Goal: Obtain resource: Obtain resource

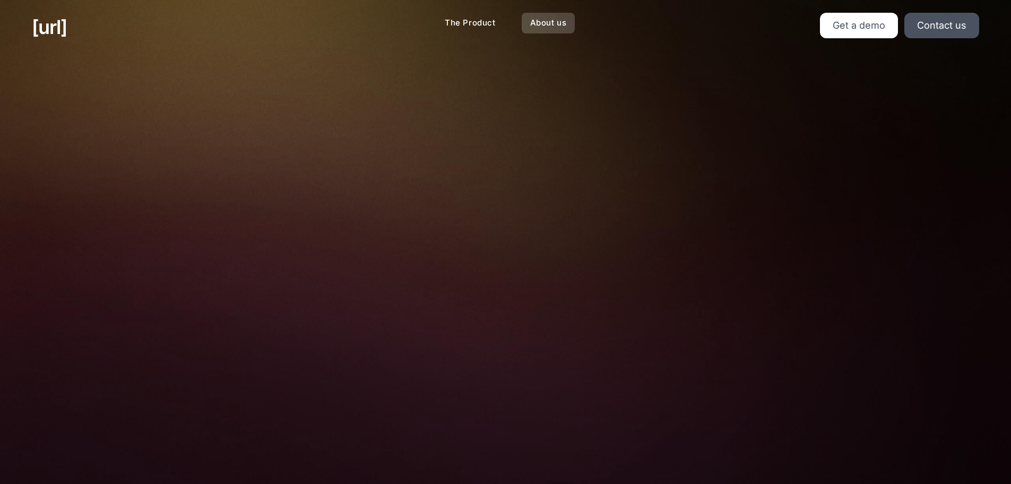
click at [545, 25] on link "About us" at bounding box center [549, 23] width 54 height 21
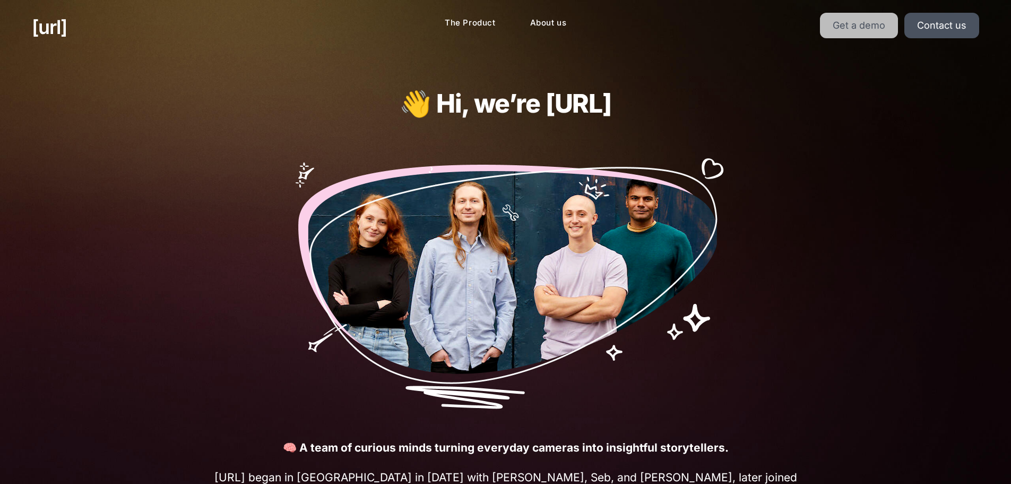
click at [846, 28] on link "Get a demo" at bounding box center [859, 25] width 78 height 25
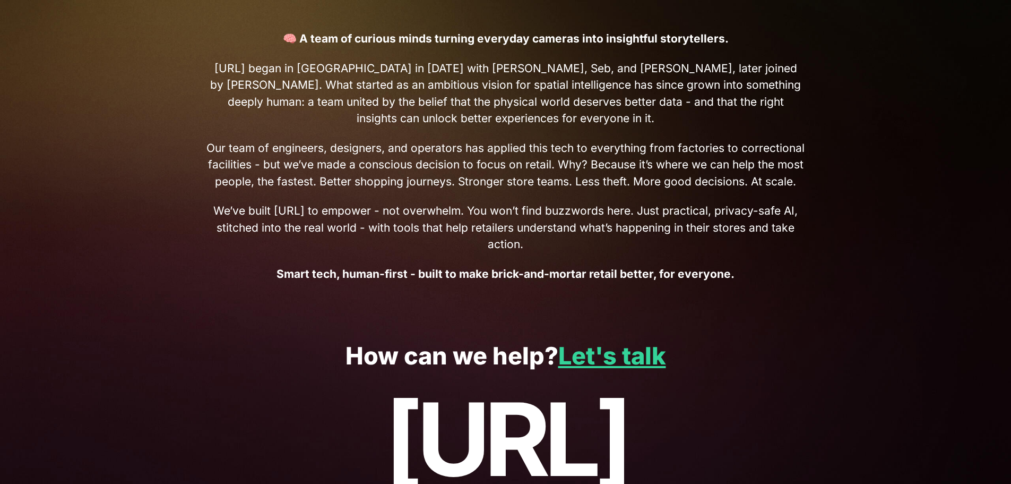
scroll to position [280, 0]
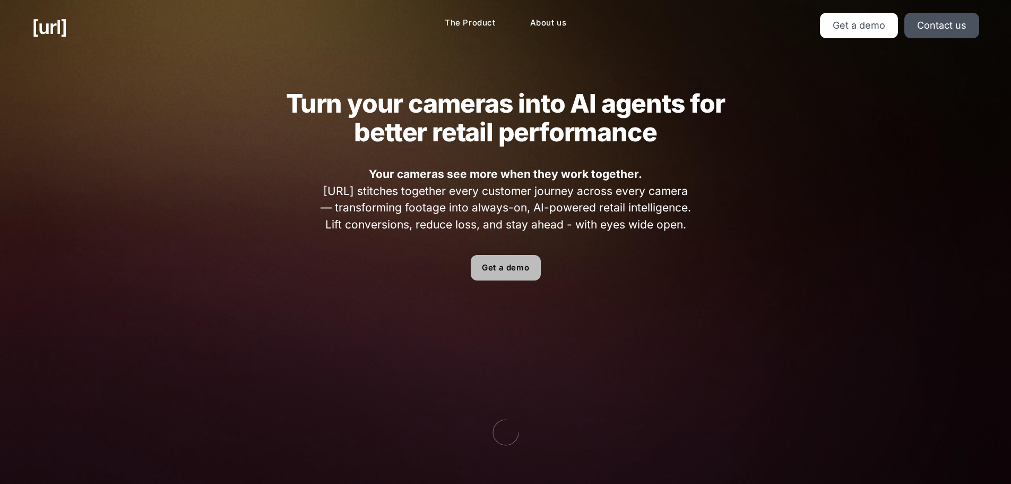
click at [506, 272] on link "Get a demo" at bounding box center [506, 267] width 70 height 25
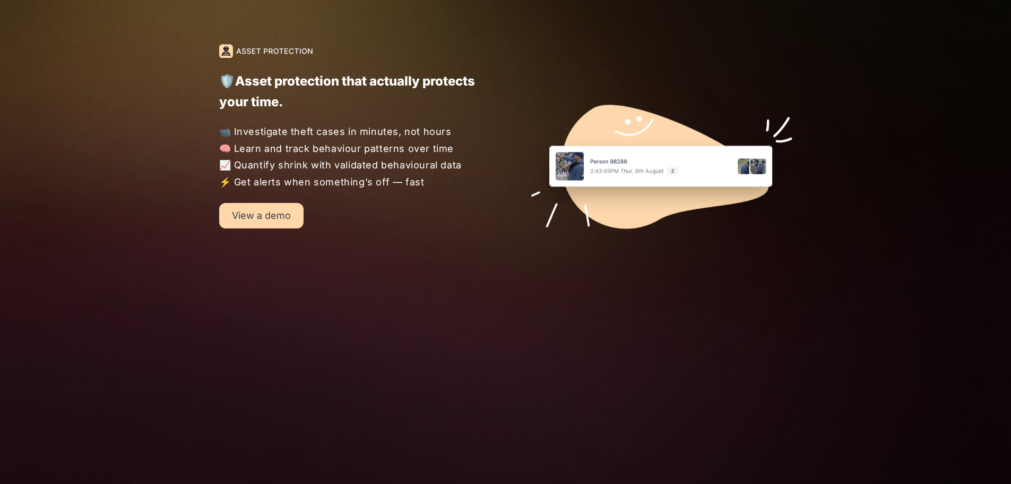
scroll to position [1380, 0]
